Goal: Task Accomplishment & Management: Use online tool/utility

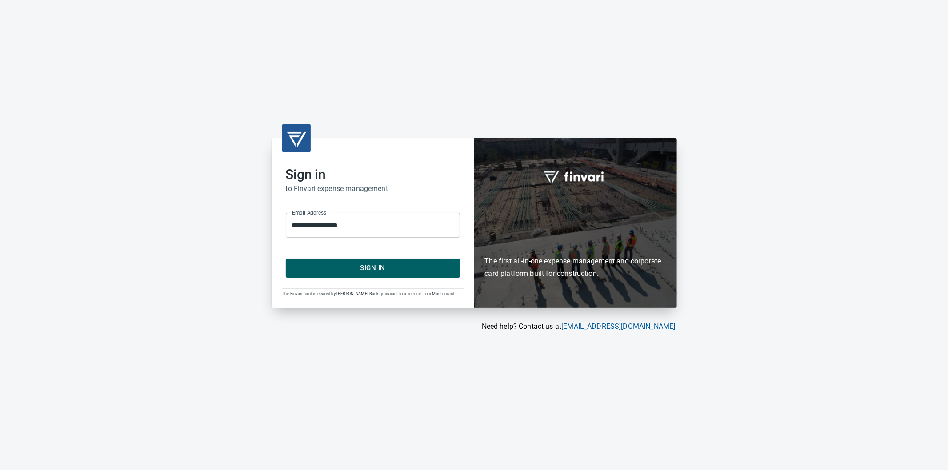
click at [371, 267] on span "Sign In" at bounding box center [372, 268] width 155 height 12
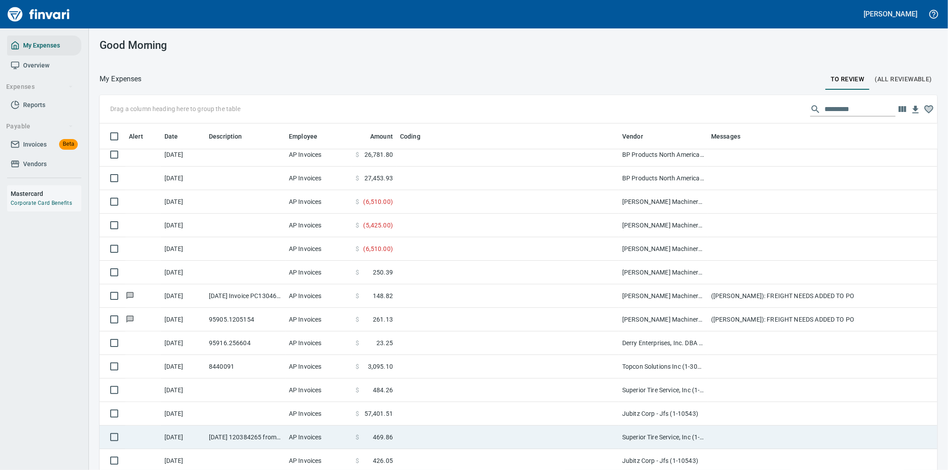
scroll to position [99, 0]
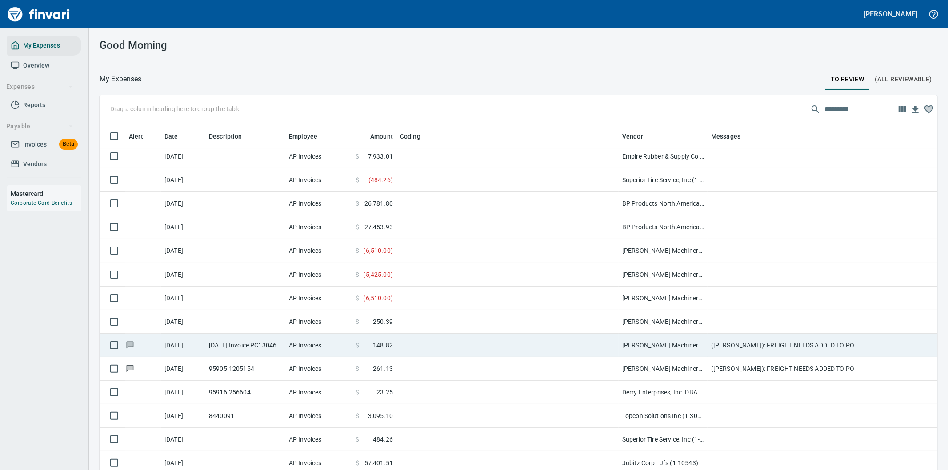
click at [480, 341] on td at bounding box center [507, 346] width 222 height 24
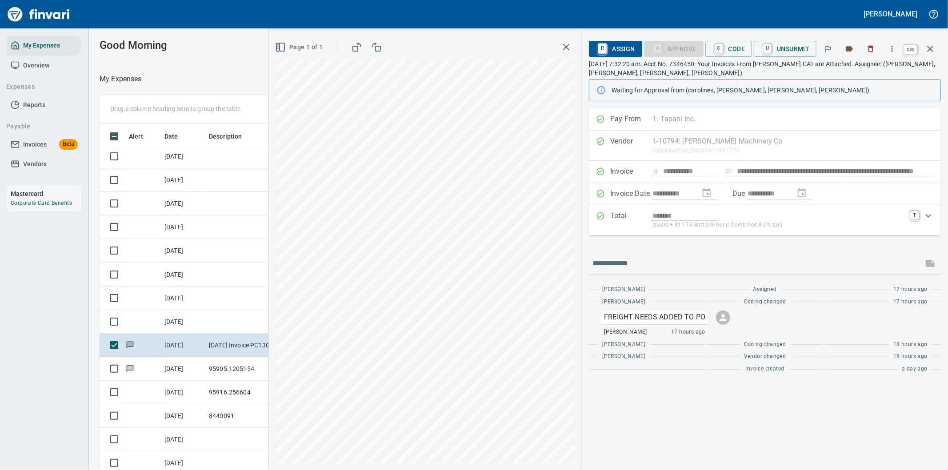
scroll to position [358, 593]
click at [931, 45] on icon "button" at bounding box center [930, 49] width 11 height 11
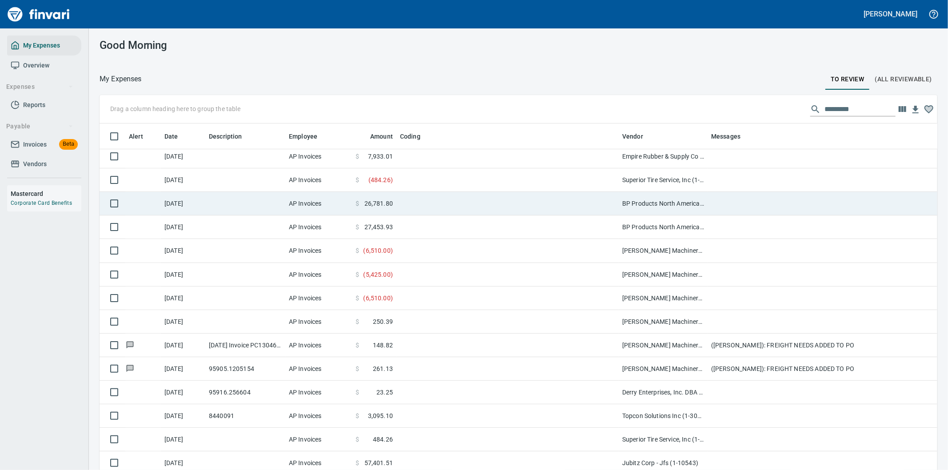
scroll to position [358, 815]
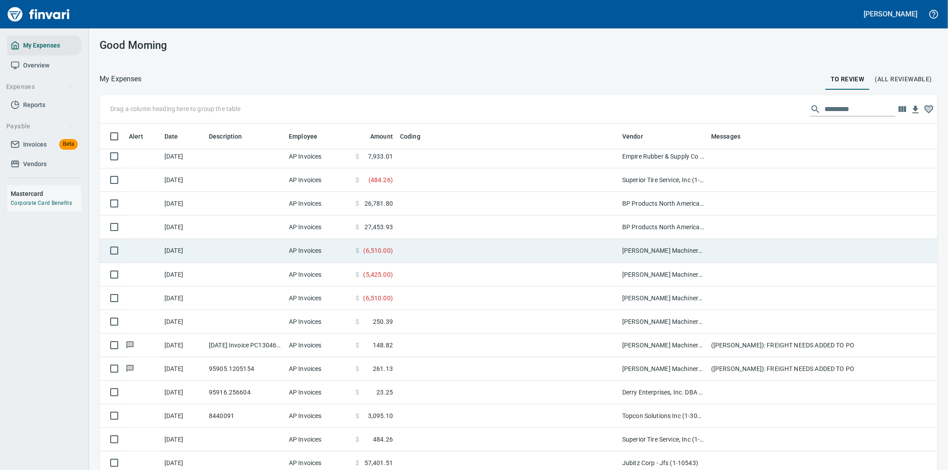
click at [444, 248] on td at bounding box center [507, 251] width 222 height 24
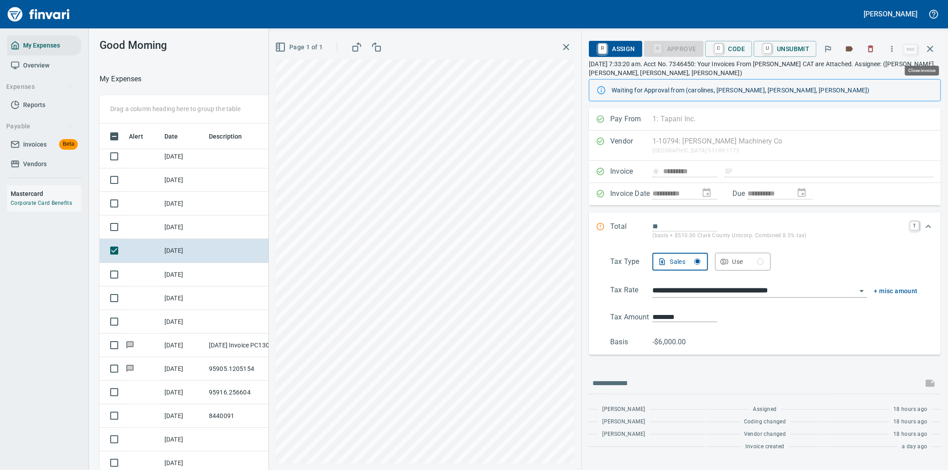
scroll to position [358, 593]
click at [612, 46] on span "R Assign" at bounding box center [615, 48] width 39 height 15
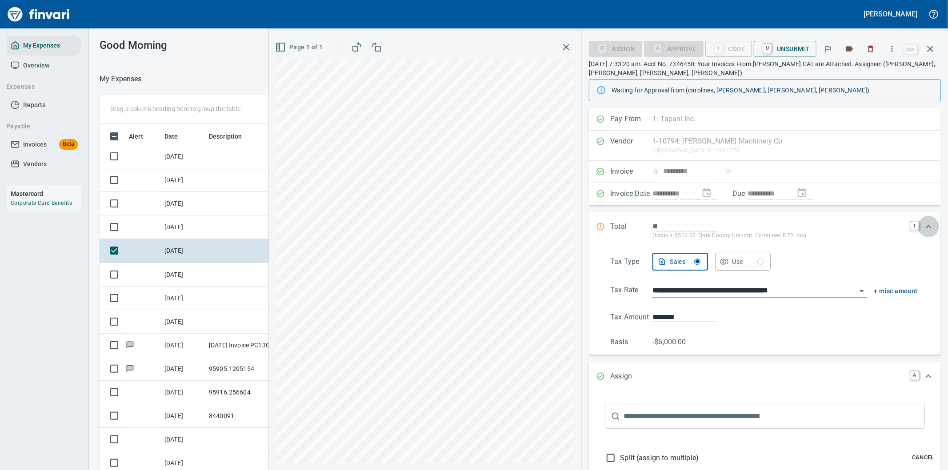
click at [926, 227] on icon "Expand" at bounding box center [928, 226] width 5 height 3
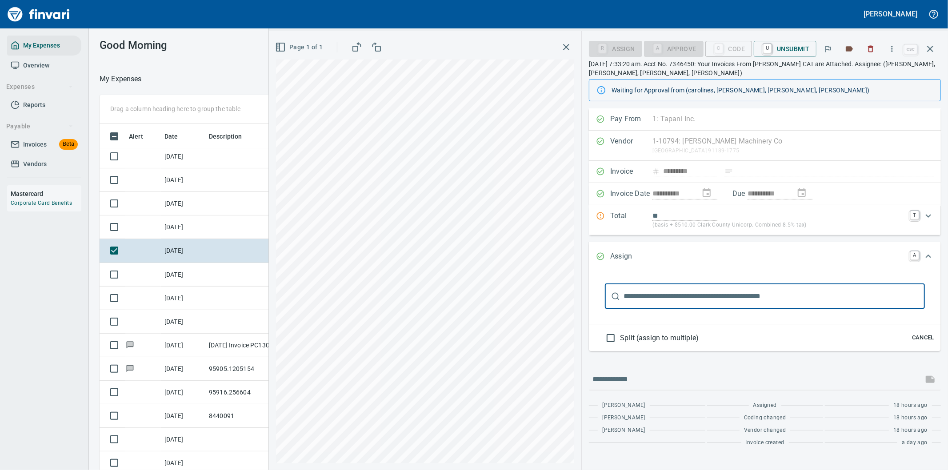
click at [651, 300] on input "text" at bounding box center [773, 296] width 301 height 25
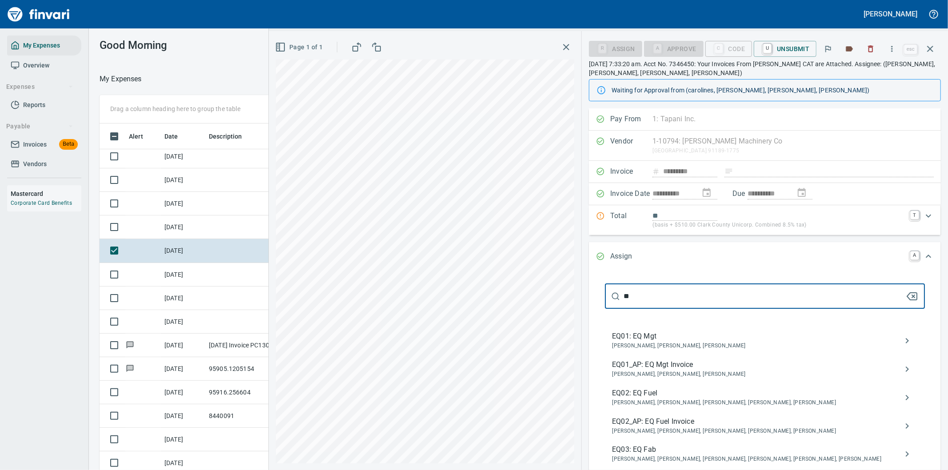
type input "**"
drag, startPoint x: 639, startPoint y: 336, endPoint x: 648, endPoint y: 340, distance: 10.2
click at [639, 336] on span "EQ01: EQ Mgt" at bounding box center [757, 336] width 291 height 11
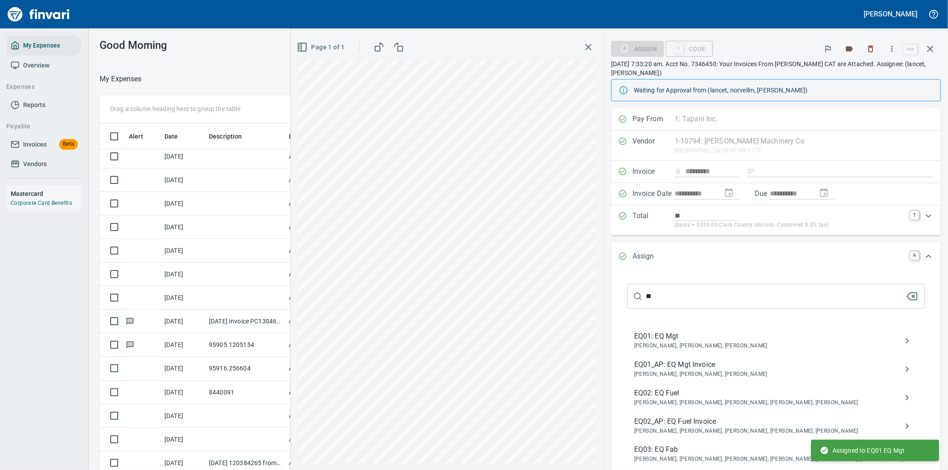
type input "**********"
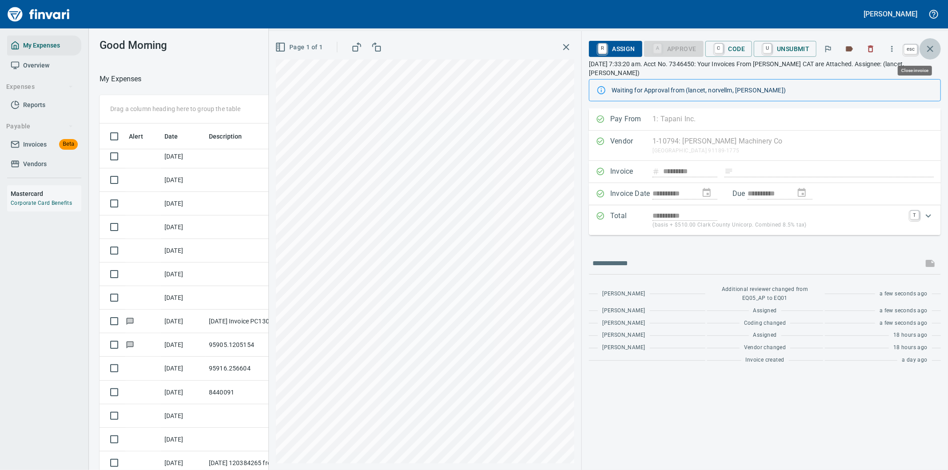
click at [930, 47] on icon "button" at bounding box center [930, 49] width 11 height 11
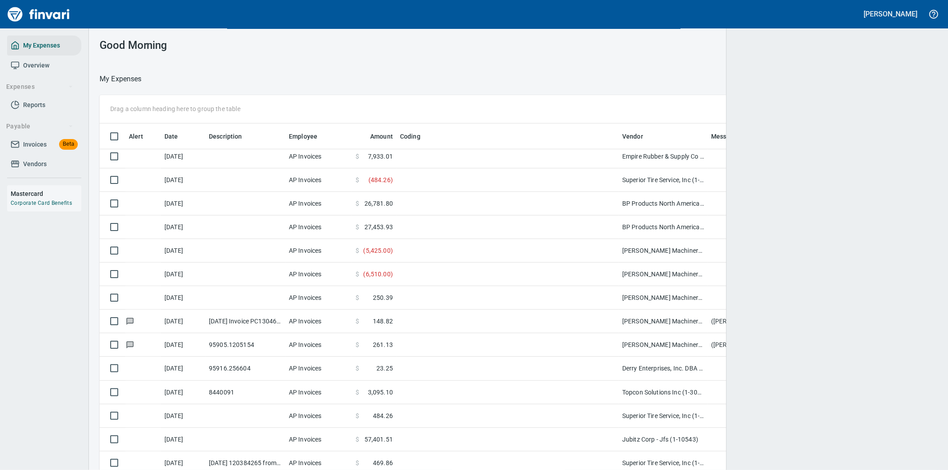
scroll to position [358, 815]
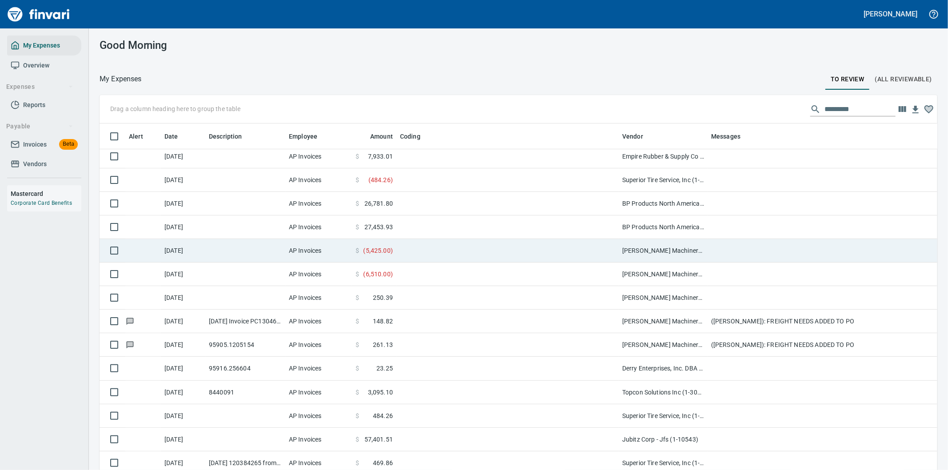
click at [400, 249] on td at bounding box center [507, 251] width 222 height 24
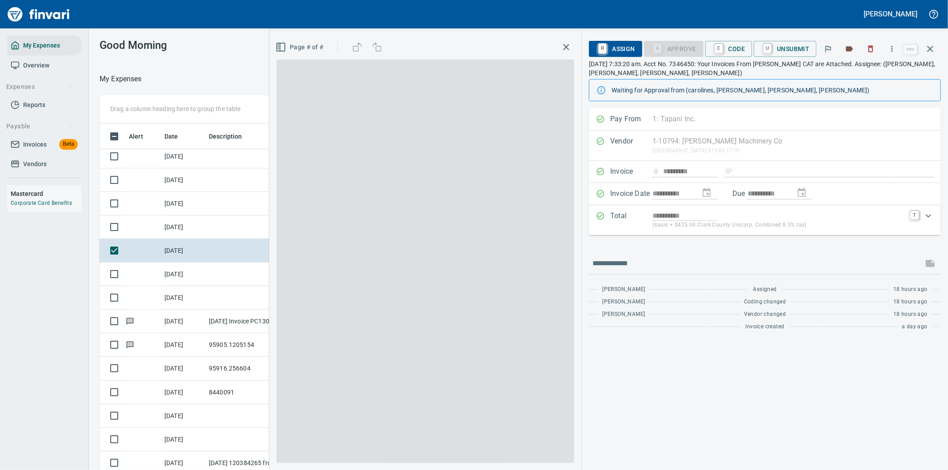
scroll to position [358, 593]
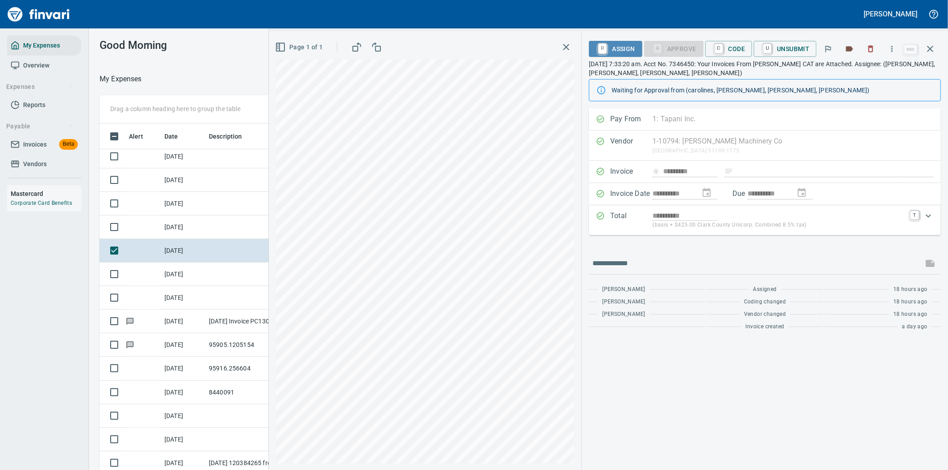
click at [614, 46] on span "R Assign" at bounding box center [615, 48] width 39 height 15
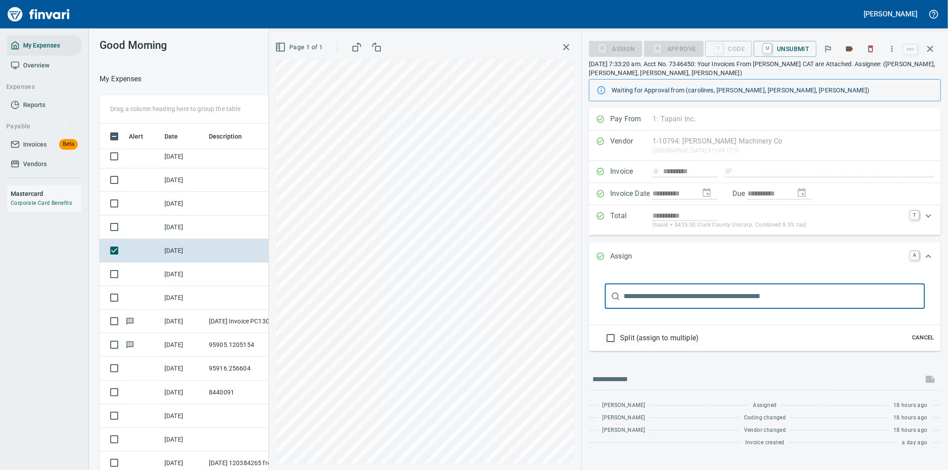
click at [634, 299] on input "text" at bounding box center [773, 296] width 301 height 25
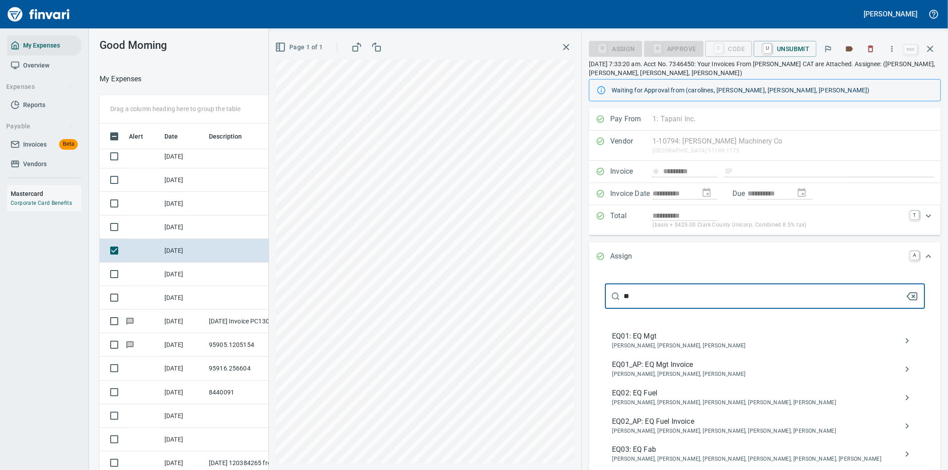
type input "**"
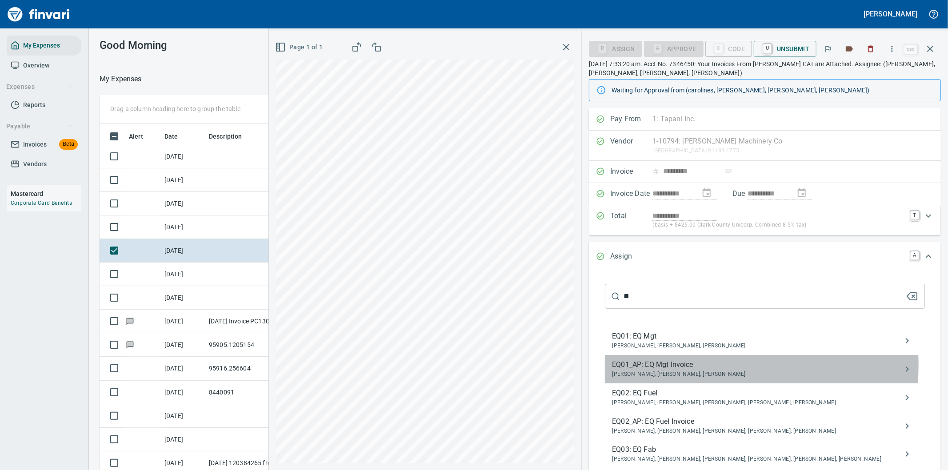
click at [676, 367] on span "EQ01_AP: EQ Mgt Invoice" at bounding box center [757, 364] width 291 height 11
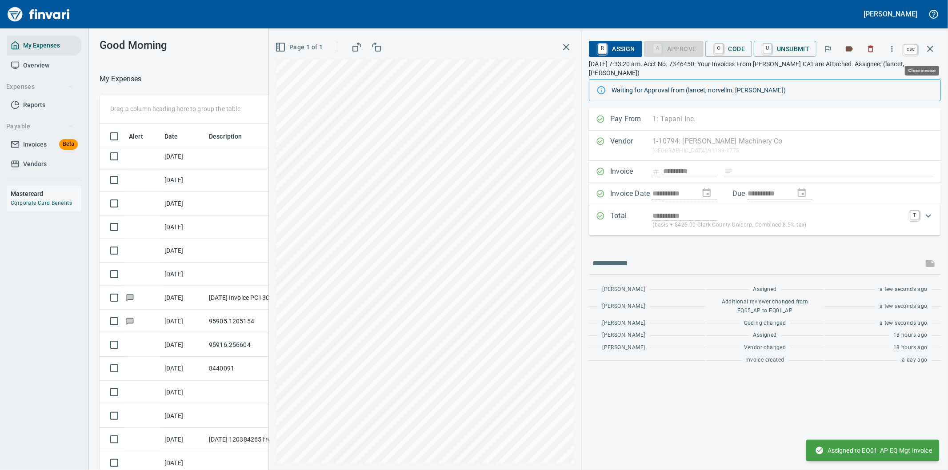
click at [929, 49] on icon "button" at bounding box center [930, 49] width 11 height 11
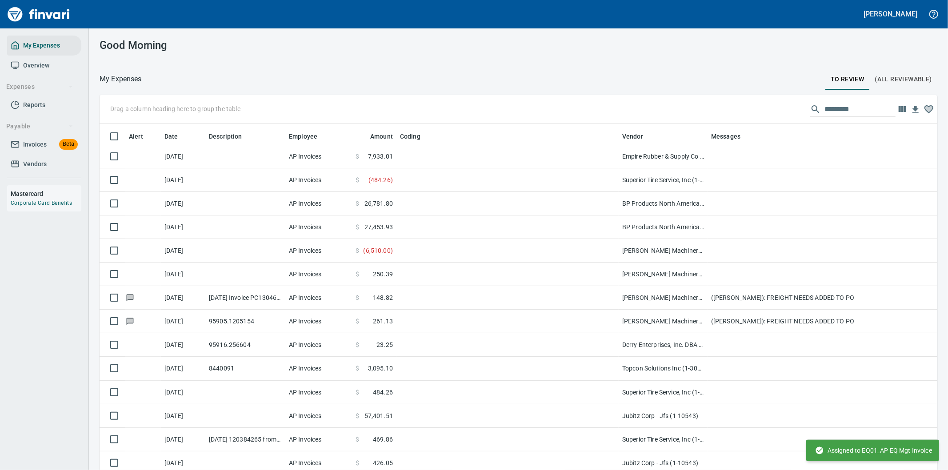
scroll to position [358, 815]
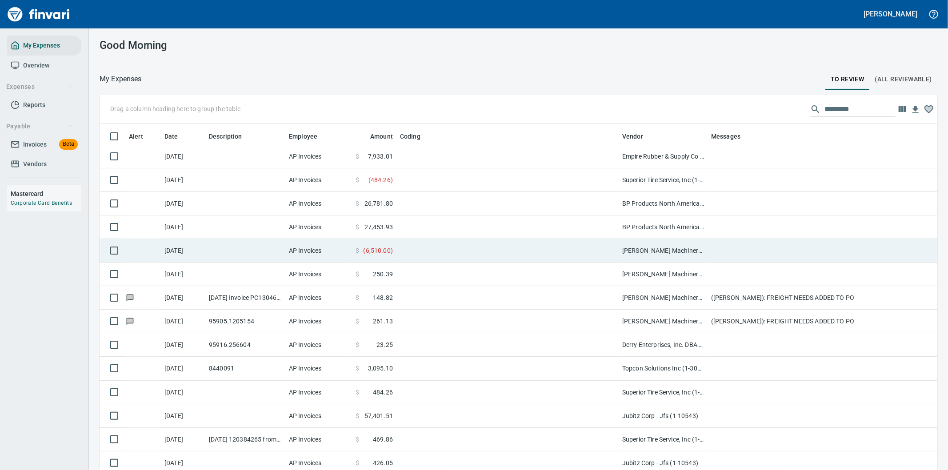
click at [405, 250] on td at bounding box center [507, 251] width 222 height 24
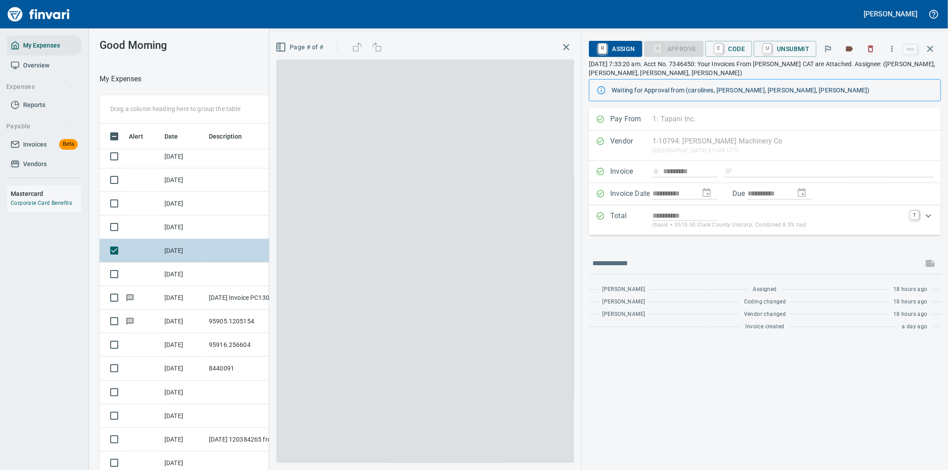
scroll to position [358, 593]
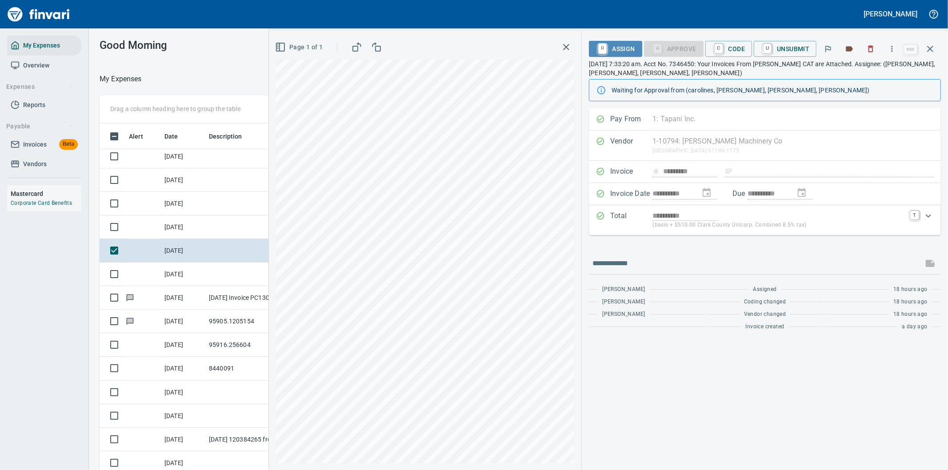
click at [619, 44] on span "R Assign" at bounding box center [615, 48] width 39 height 15
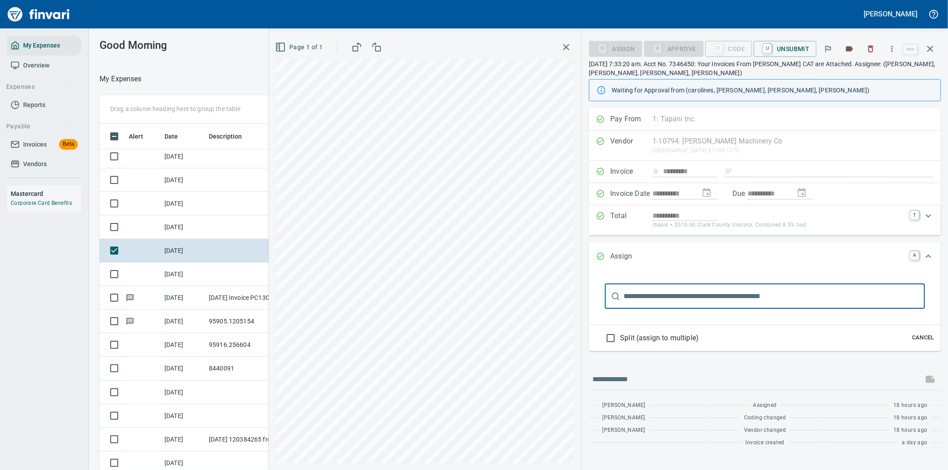
click at [630, 295] on input "text" at bounding box center [773, 296] width 301 height 25
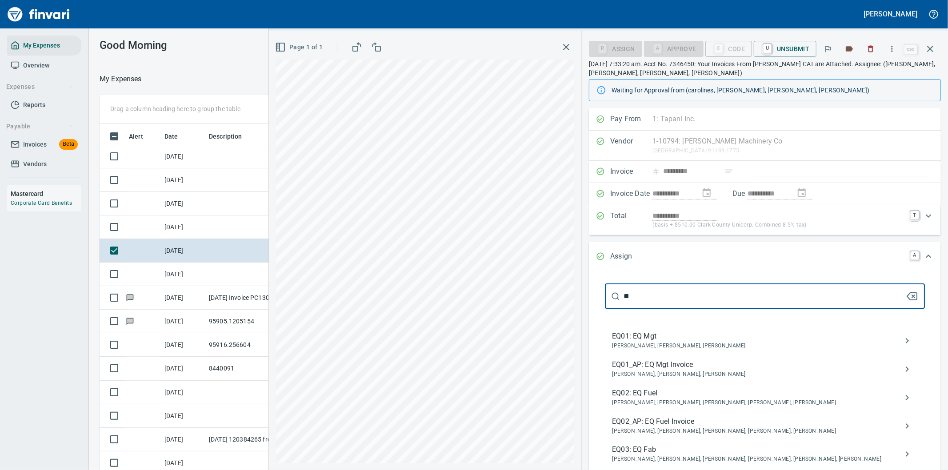
type input "**"
click at [663, 366] on span "EQ01_AP: EQ Mgt Invoice" at bounding box center [757, 364] width 291 height 11
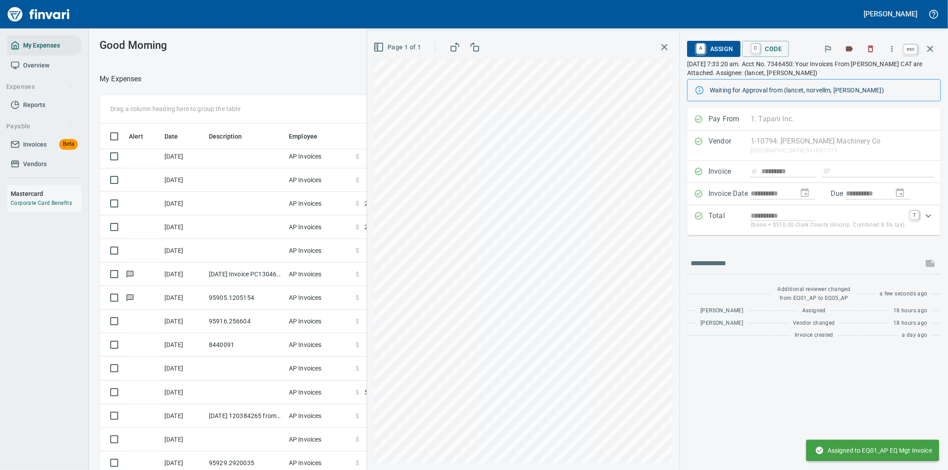
click at [927, 44] on icon "button" at bounding box center [930, 49] width 11 height 11
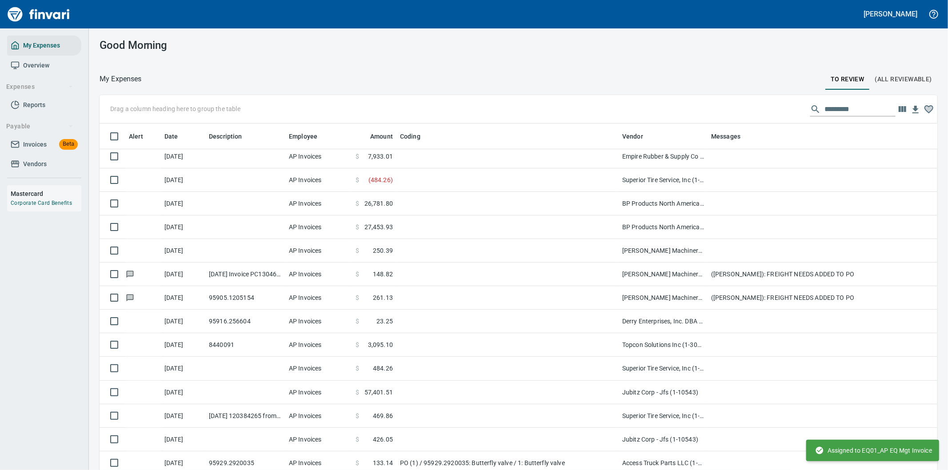
scroll to position [358, 815]
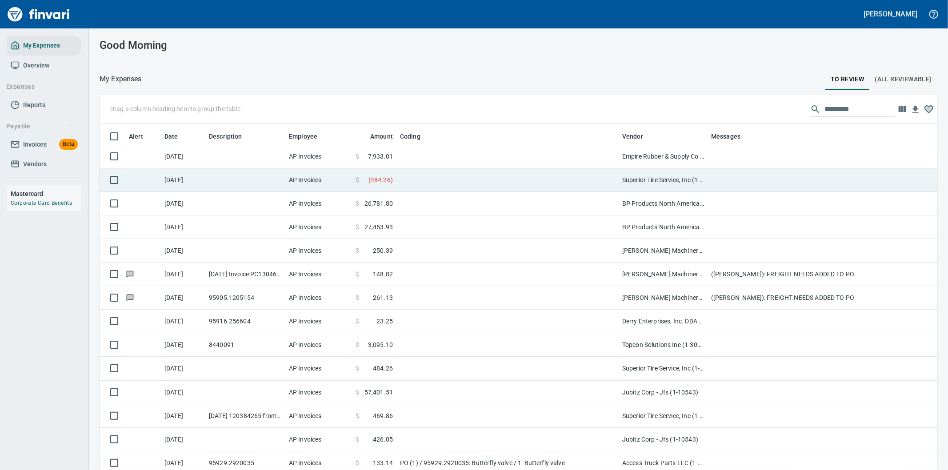
click at [410, 183] on td at bounding box center [507, 180] width 222 height 24
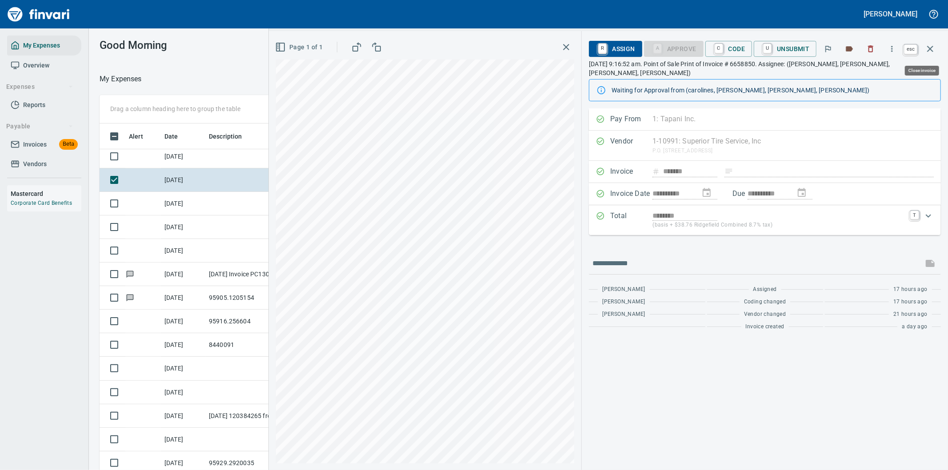
scroll to position [358, 593]
click at [927, 44] on icon "button" at bounding box center [930, 49] width 11 height 11
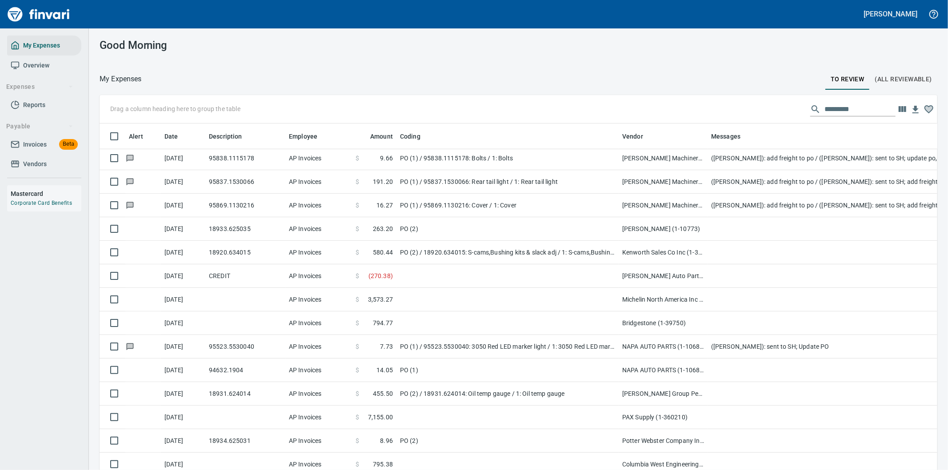
scroll to position [358, 815]
click at [828, 107] on input "text" at bounding box center [859, 109] width 71 height 14
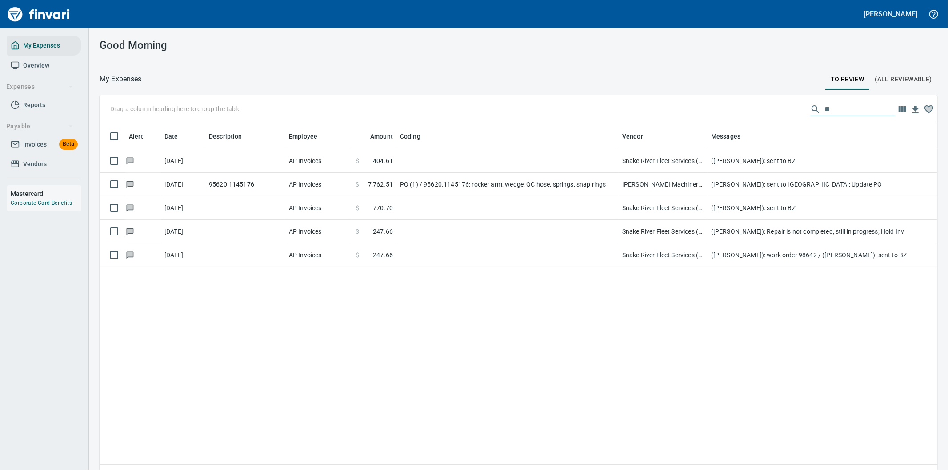
scroll to position [0, 0]
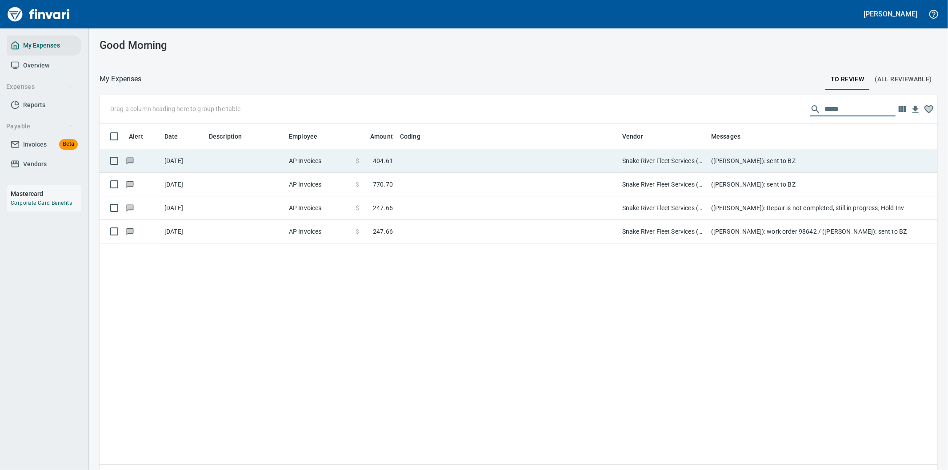
type input "*****"
click at [462, 160] on td at bounding box center [507, 161] width 222 height 24
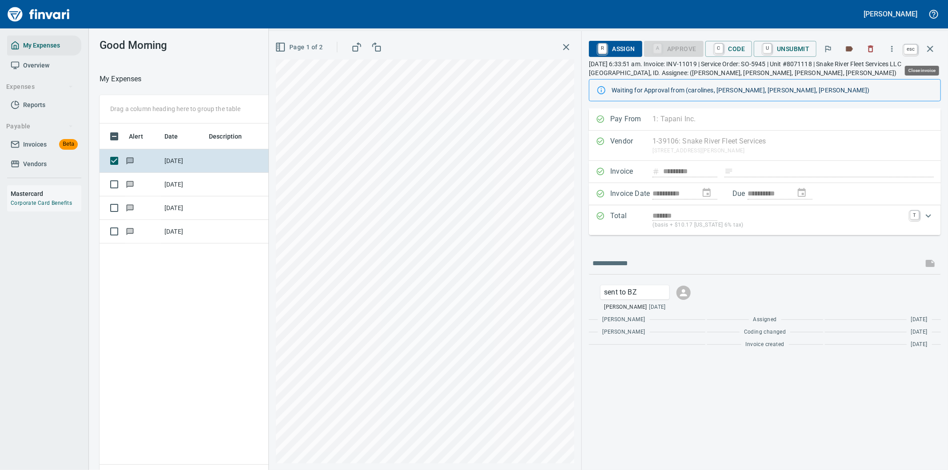
scroll to position [358, 601]
click at [927, 46] on icon "button" at bounding box center [930, 49] width 6 height 6
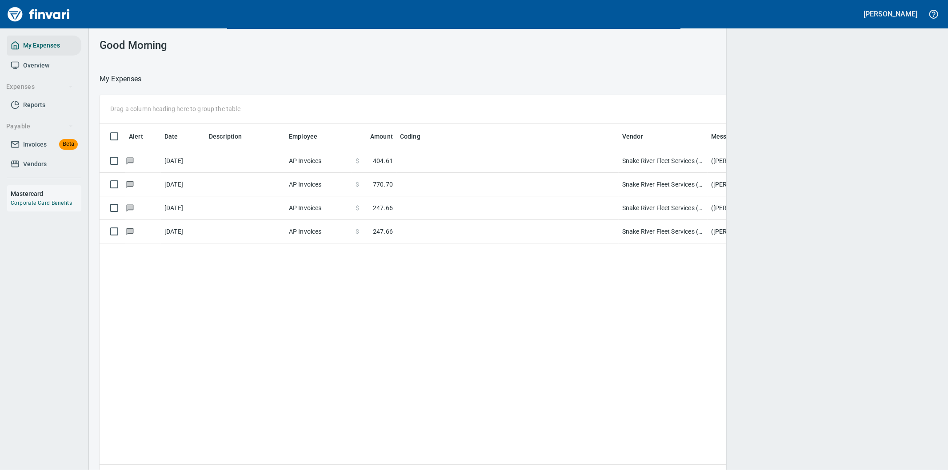
scroll to position [358, 822]
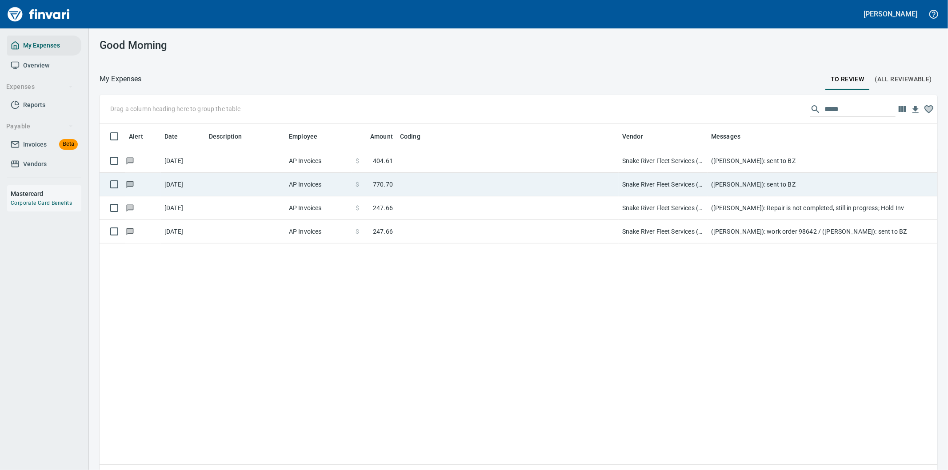
click at [464, 185] on td at bounding box center [507, 185] width 222 height 24
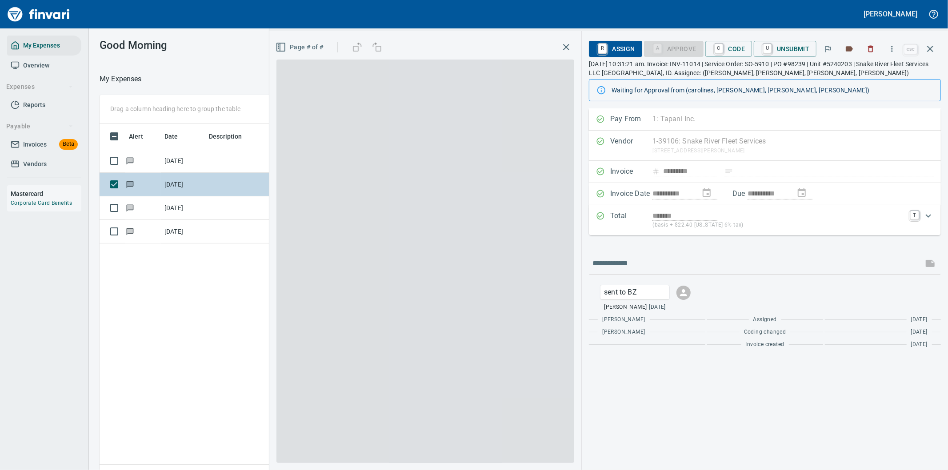
scroll to position [358, 601]
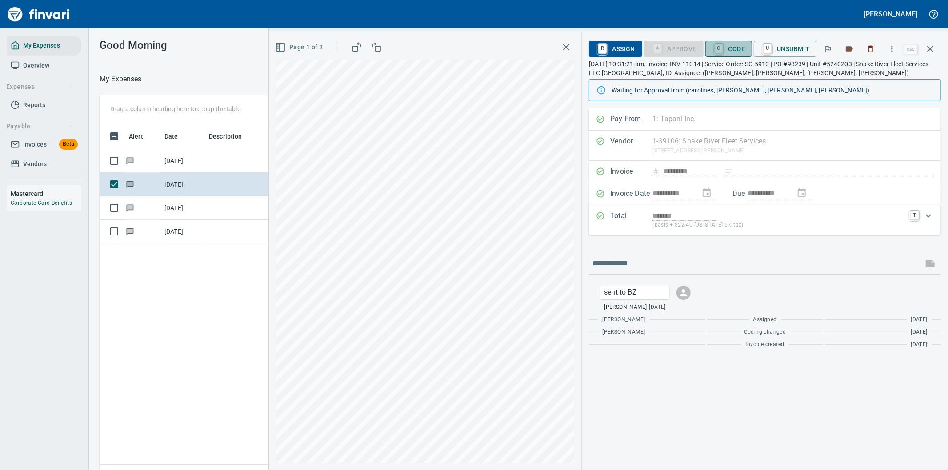
click at [728, 47] on span "C Code" at bounding box center [728, 48] width 33 height 15
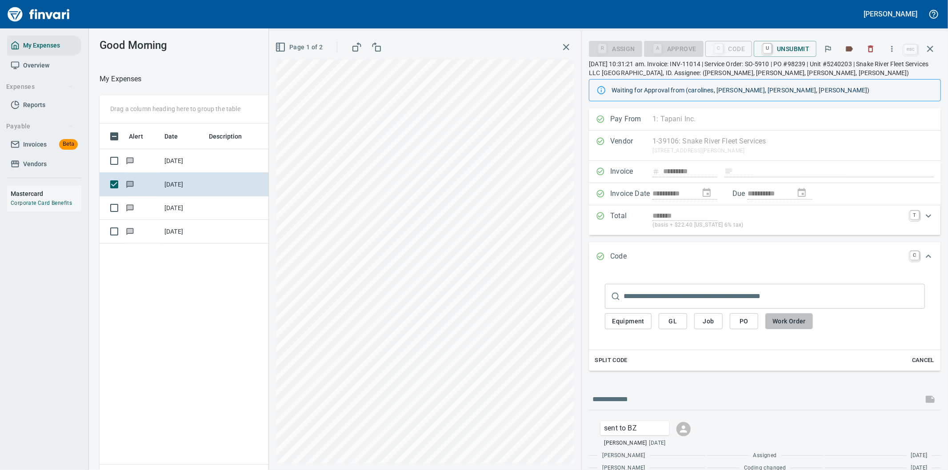
click at [787, 321] on span "Work Order" at bounding box center [788, 321] width 33 height 11
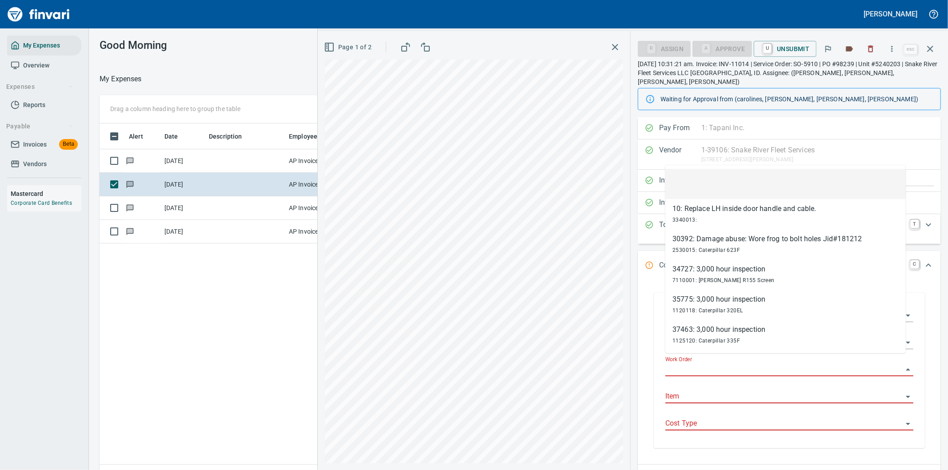
click at [691, 363] on input "Work Order" at bounding box center [783, 369] width 237 height 12
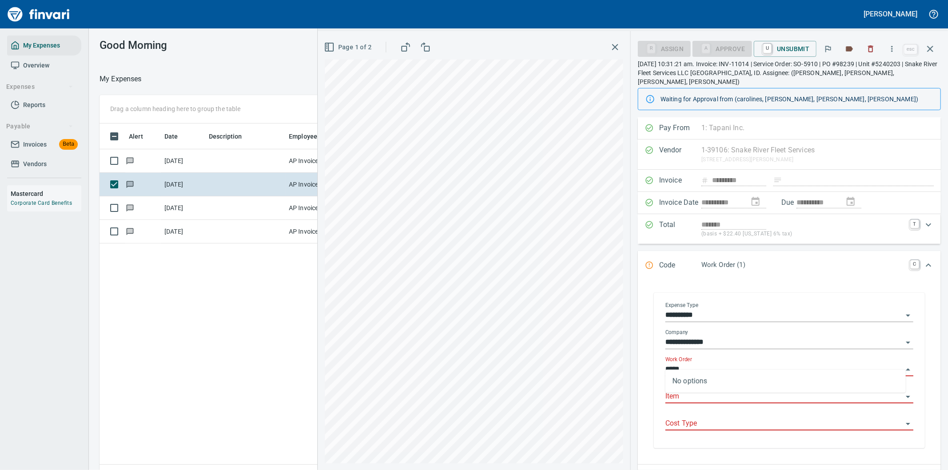
type input "*****"
click at [890, 47] on icon "button" at bounding box center [891, 48] width 9 height 9
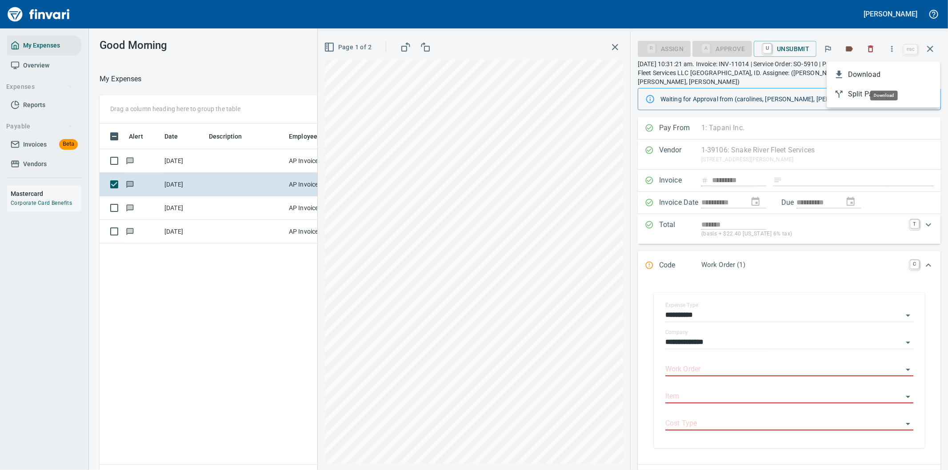
click at [860, 72] on span "Download" at bounding box center [890, 74] width 85 height 11
click at [923, 260] on icon "Expand" at bounding box center [928, 265] width 11 height 11
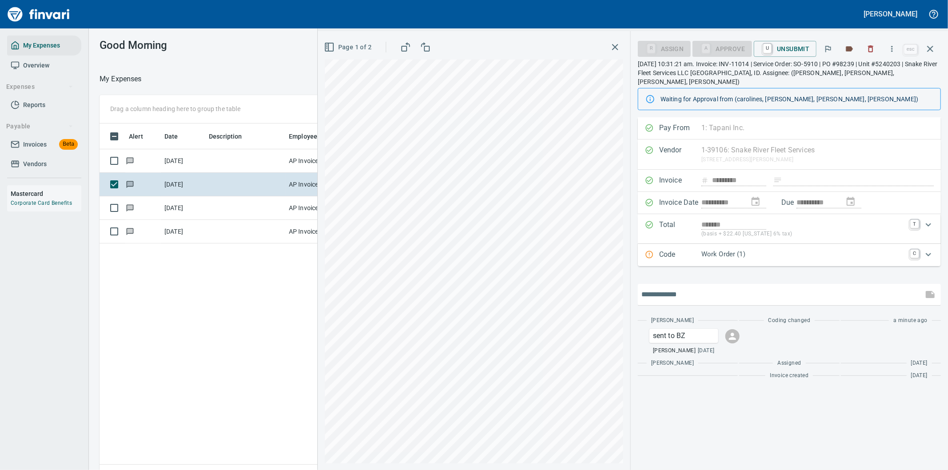
click at [691, 287] on input "text" at bounding box center [780, 294] width 278 height 14
type input "**********"
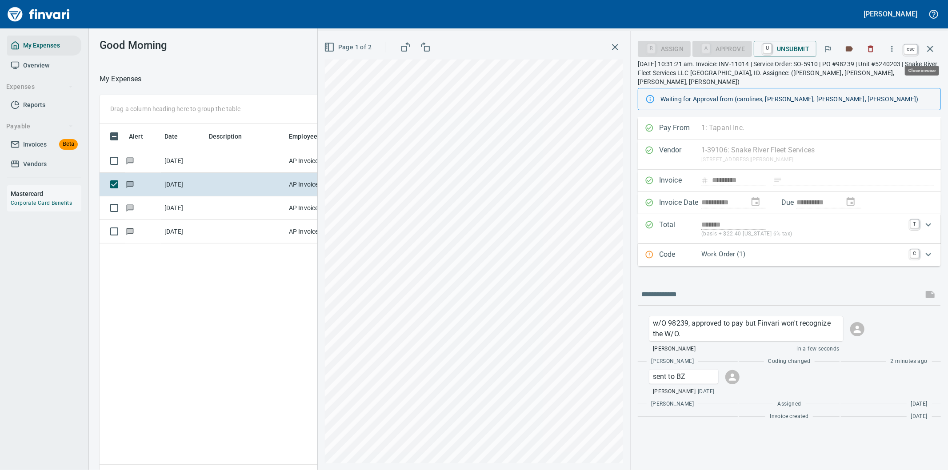
click at [931, 46] on icon "button" at bounding box center [930, 49] width 11 height 11
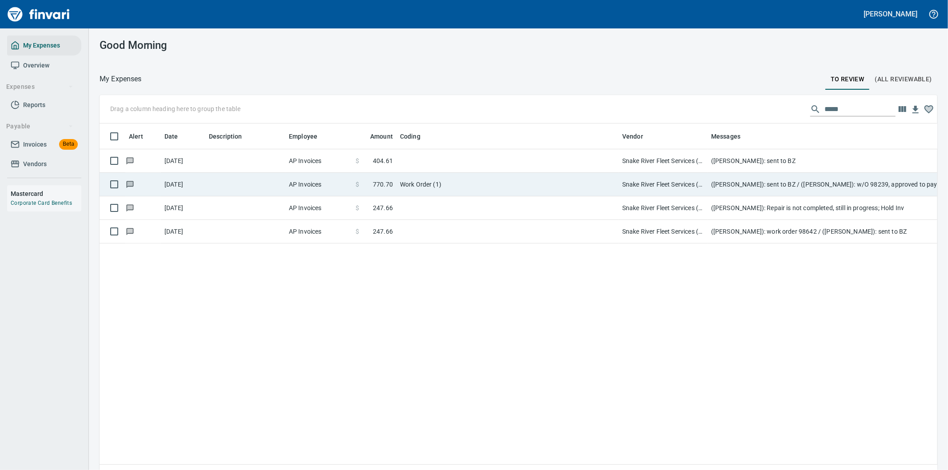
scroll to position [358, 823]
